Goal: Navigation & Orientation: Find specific page/section

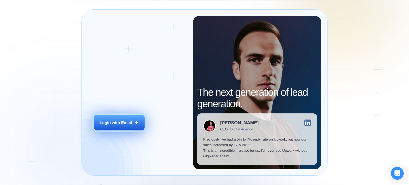
click at [119, 121] on div "Login with Email" at bounding box center [116, 123] width 33 height 6
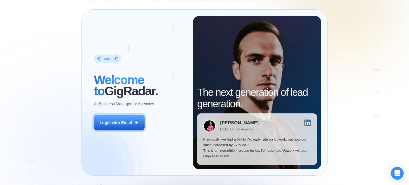
click at [307, 123] on img at bounding box center [308, 123] width 7 height 7
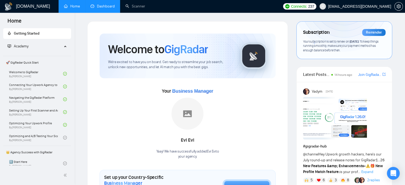
click at [102, 9] on link "Dashboard" at bounding box center [103, 6] width 24 height 5
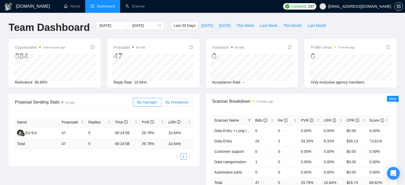
click at [175, 101] on span "By Freelancer" at bounding box center [177, 102] width 23 height 4
click at [162, 104] on input "By Freelancer" at bounding box center [162, 104] width 0 height 0
click at [148, 106] on label "By manager" at bounding box center [147, 102] width 29 height 9
click at [133, 104] on input "By manager" at bounding box center [133, 104] width 0 height 0
click at [174, 103] on span "By Freelancer" at bounding box center [177, 102] width 23 height 4
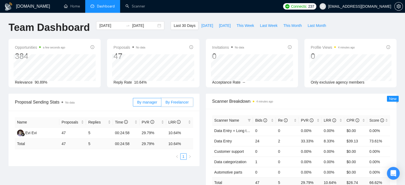
click at [162, 104] on input "By Freelancer" at bounding box center [162, 104] width 0 height 0
click at [157, 103] on span "By manager" at bounding box center [147, 102] width 20 height 4
click at [133, 104] on input "By manager" at bounding box center [133, 104] width 0 height 0
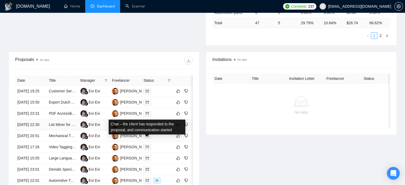
scroll to position [240, 0]
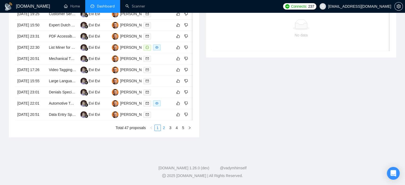
click at [162, 131] on link "2" at bounding box center [164, 128] width 6 height 6
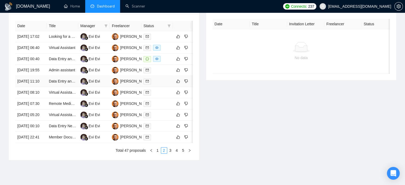
scroll to position [267, 0]
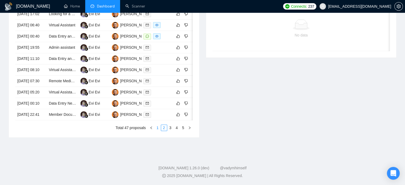
click at [159, 131] on link "1" at bounding box center [158, 128] width 6 height 6
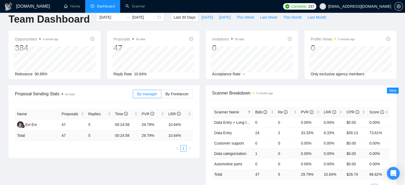
scroll to position [0, 0]
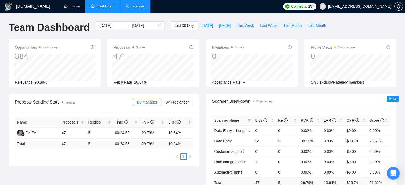
click at [145, 7] on link "Scanner" at bounding box center [136, 6] width 20 height 5
